Goal: Information Seeking & Learning: Find contact information

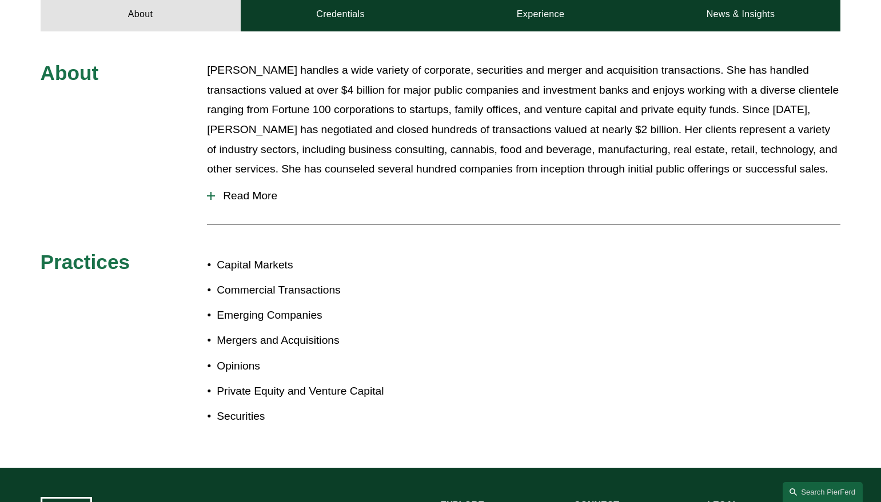
scroll to position [528, 0]
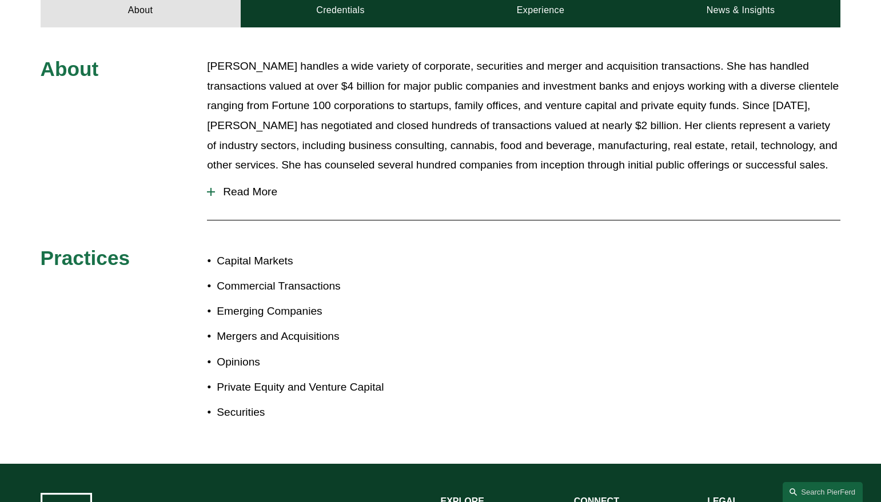
click at [238, 186] on span "Read More" at bounding box center [527, 192] width 625 height 13
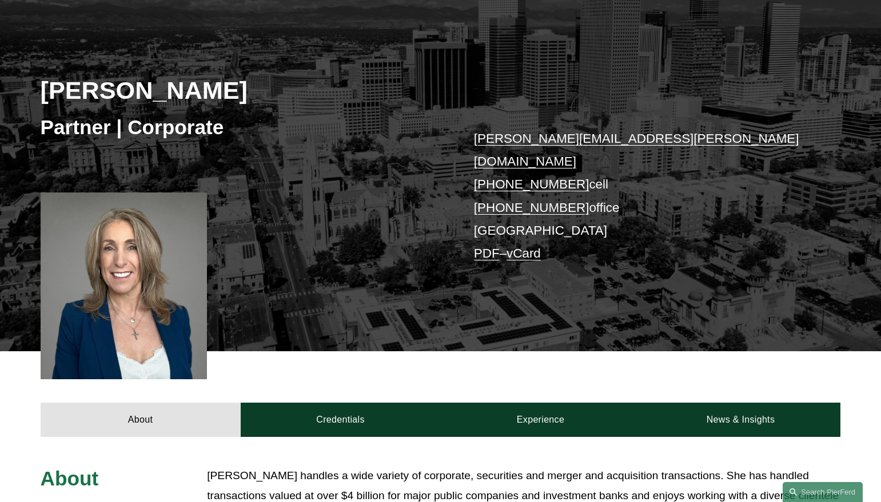
scroll to position [109, 0]
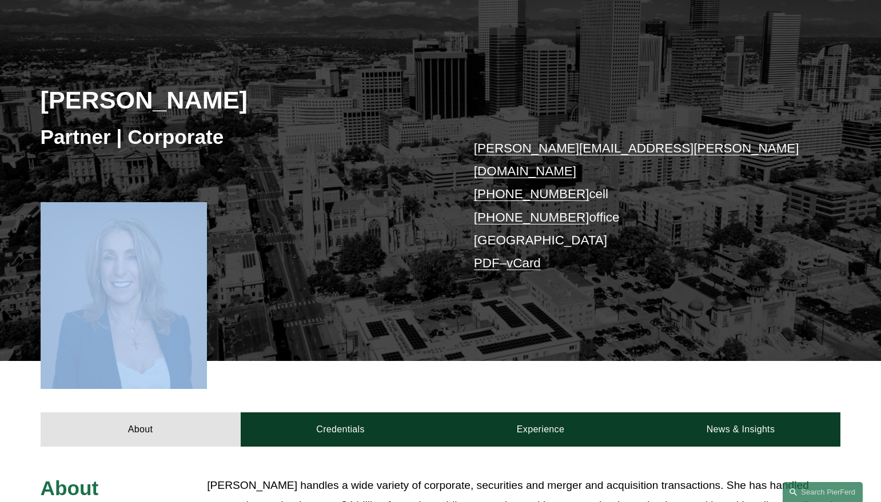
drag, startPoint x: 118, startPoint y: 281, endPoint x: 276, endPoint y: 258, distance: 159.3
click at [276, 259] on div "Julie Herzog Partner | Corporate julie.herzog@pierferd.com +1.303.246.4189 cell…" at bounding box center [440, 189] width 881 height 345
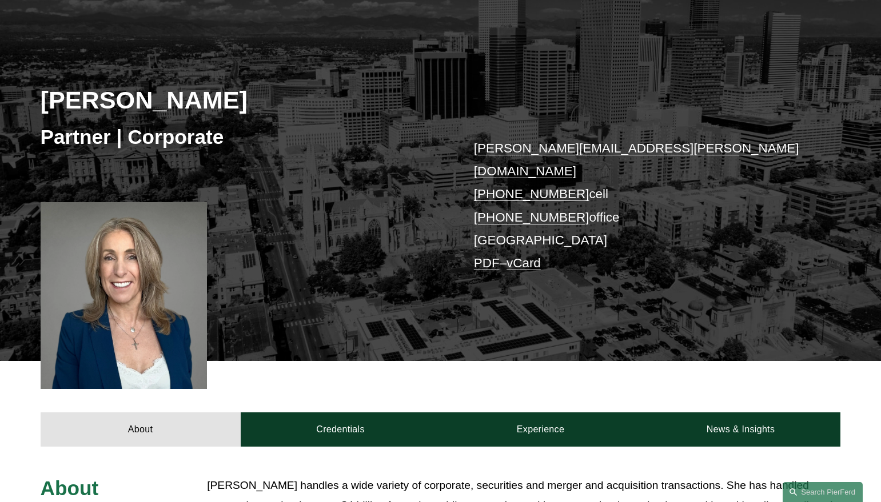
click at [276, 258] on div "Julie Herzog Partner | Corporate julie.herzog@pierferd.com +1.303.246.4189 cell…" at bounding box center [440, 189] width 881 height 345
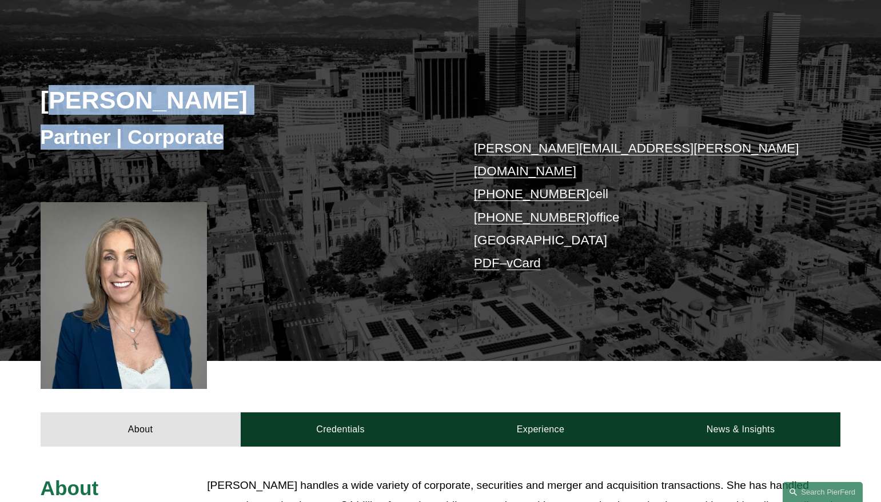
drag, startPoint x: 47, startPoint y: 107, endPoint x: 242, endPoint y: 134, distance: 196.3
click at [243, 135] on div "Julie Herzog Partner | Corporate julie.herzog@pierferd.com +1.303.246.4189 cell…" at bounding box center [440, 189] width 881 height 345
drag, startPoint x: 42, startPoint y: 103, endPoint x: 232, endPoint y: 132, distance: 192.6
click at [232, 133] on div "Julie Herzog Partner | Corporate julie.herzog@pierferd.com +1.303.246.4189 cell…" at bounding box center [440, 189] width 881 height 345
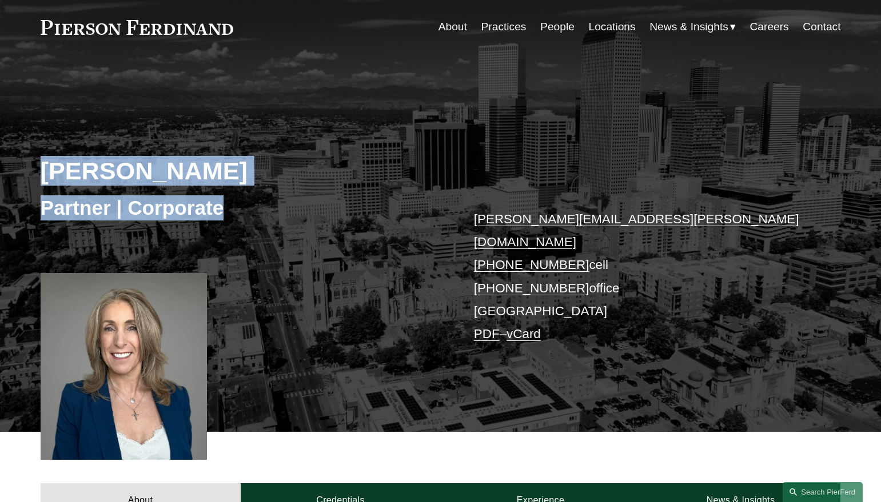
scroll to position [0, 0]
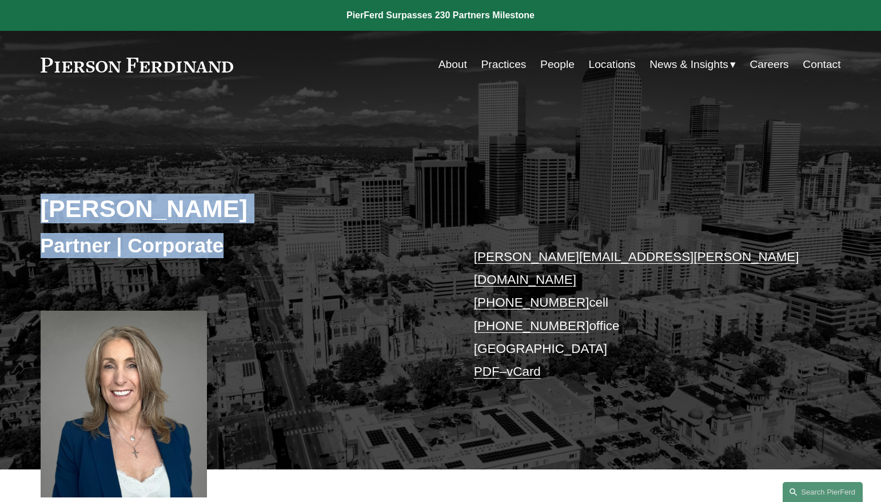
click at [553, 66] on link "People" at bounding box center [557, 65] width 34 height 22
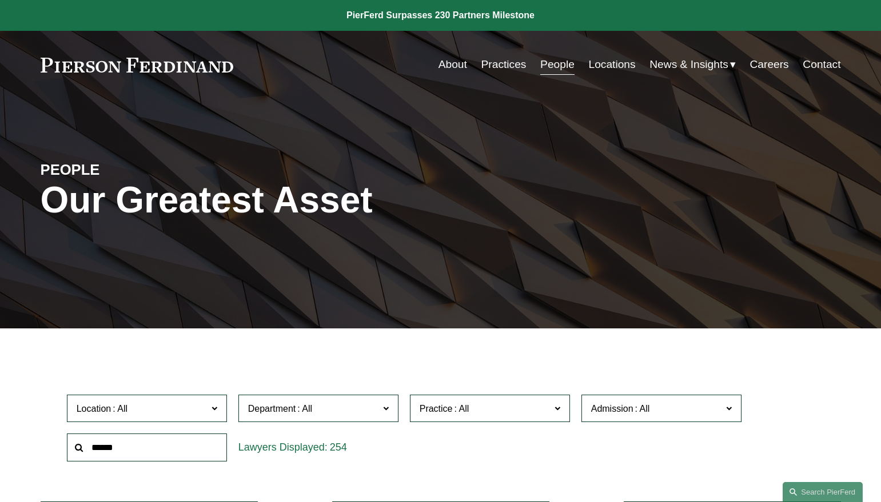
click at [131, 440] on input "text" at bounding box center [147, 448] width 160 height 28
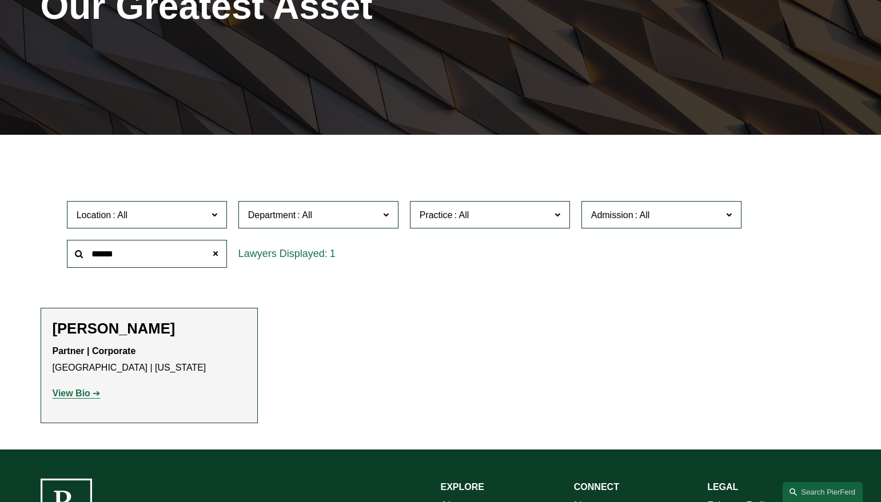
scroll to position [215, 0]
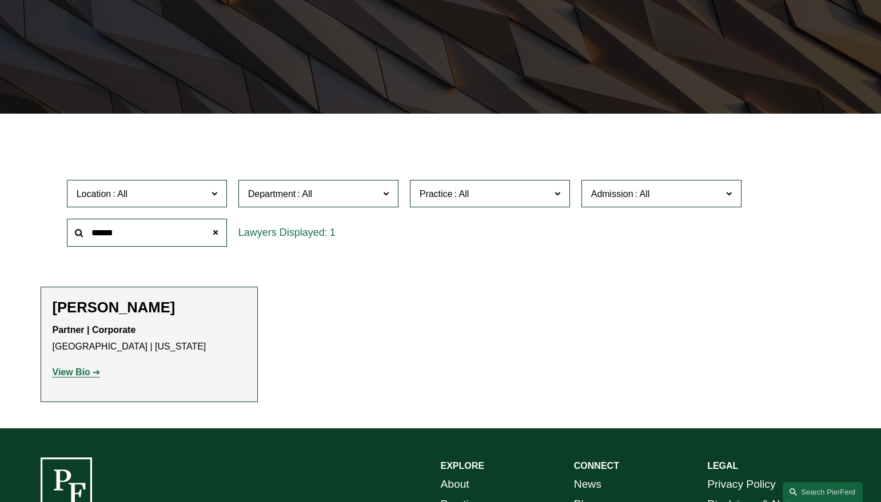
type input "******"
click at [87, 373] on strong "View Bio" at bounding box center [72, 373] width 38 height 10
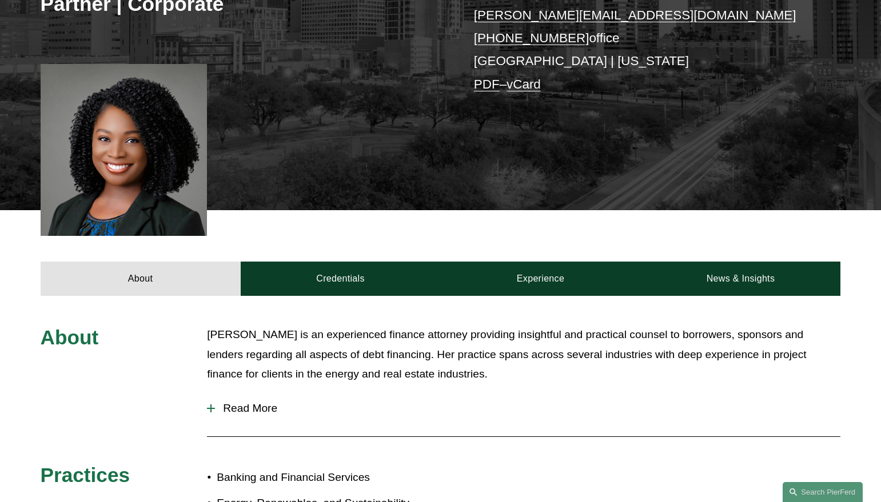
scroll to position [312, 0]
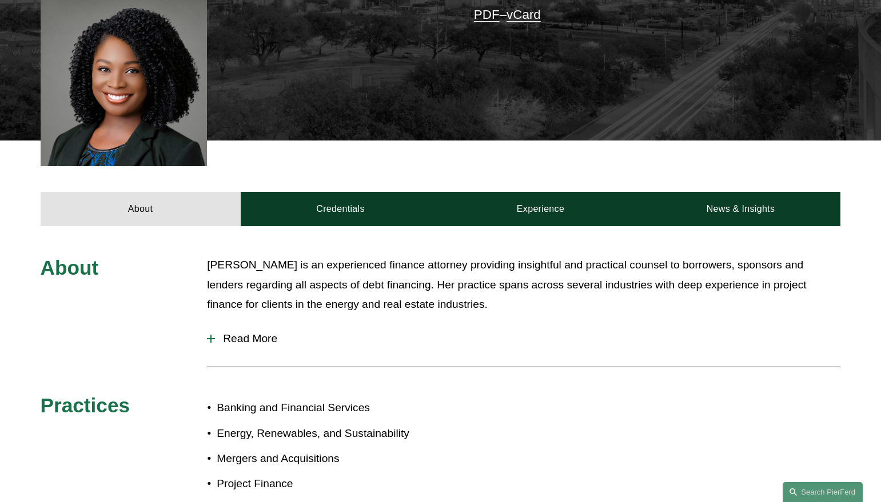
click at [231, 337] on span "Read More" at bounding box center [527, 339] width 625 height 13
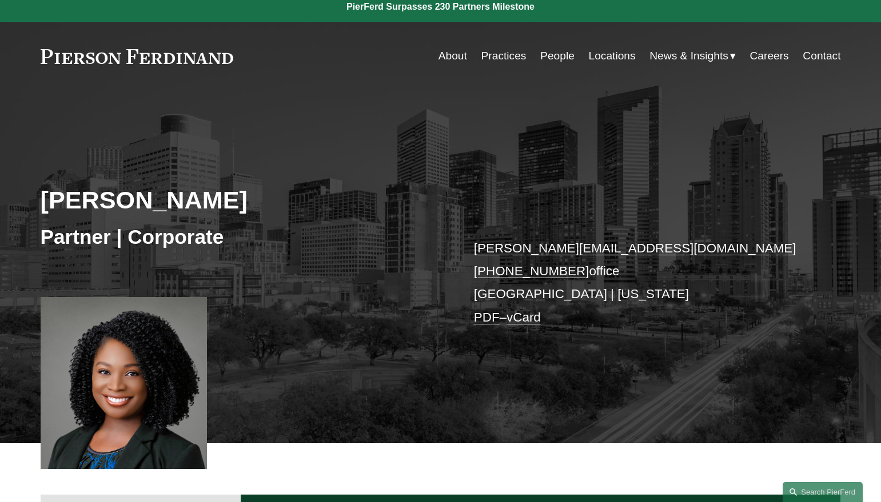
scroll to position [3, 0]
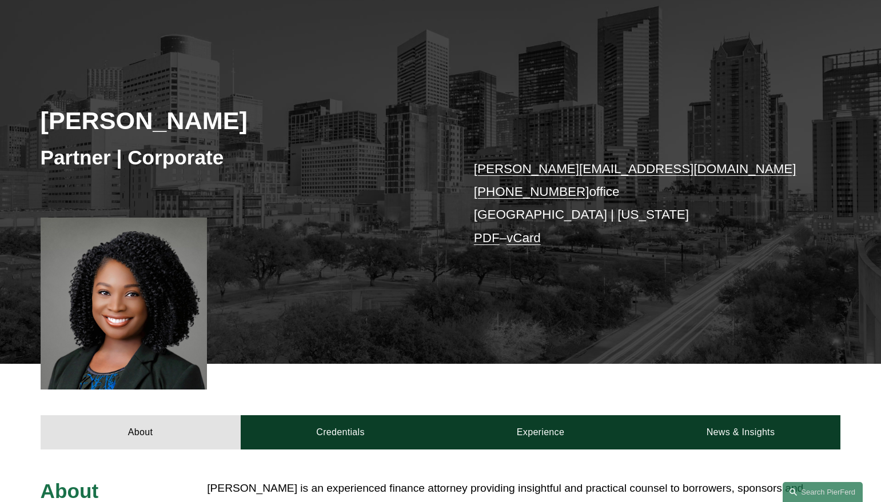
scroll to position [146, 0]
